Goal: Navigation & Orientation: Find specific page/section

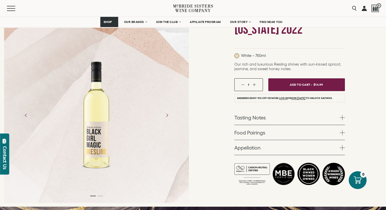
click at [259, 129] on link "Food Pairings" at bounding box center [289, 132] width 111 height 15
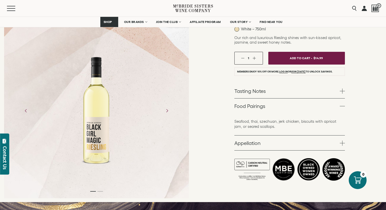
scroll to position [91, 0]
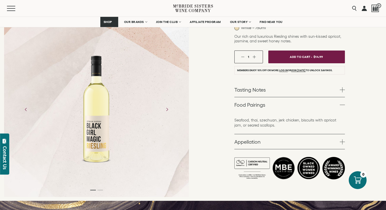
click at [257, 108] on link "Food Pairings" at bounding box center [289, 104] width 111 height 15
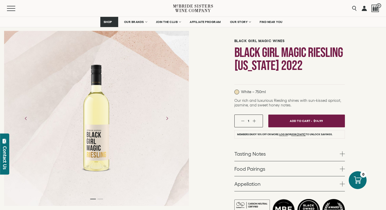
scroll to position [0, 0]
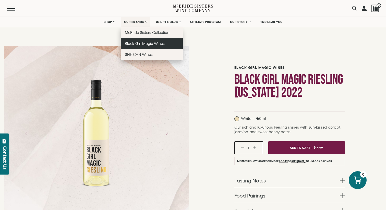
click at [151, 44] on span "Black Girl Magic Wines" at bounding box center [145, 43] width 40 height 4
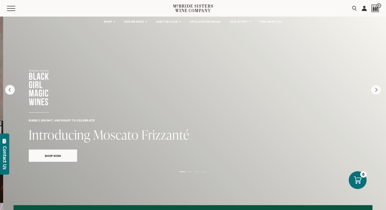
click at [17, 203] on div "Bubbly, bright, and ready to celebrate! Introducing Moscato Frizzanté Shop Now" at bounding box center [196, 138] width 386 height 245
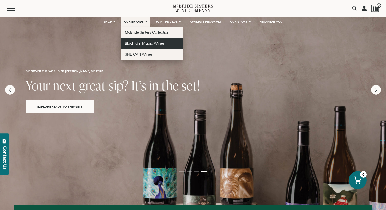
click at [144, 43] on span "Black Girl Magic Wines" at bounding box center [145, 43] width 40 height 4
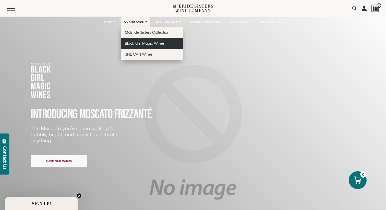
click at [147, 44] on span "Black Girl Magic Wines" at bounding box center [145, 43] width 40 height 4
